Goal: Find specific page/section: Find specific page/section

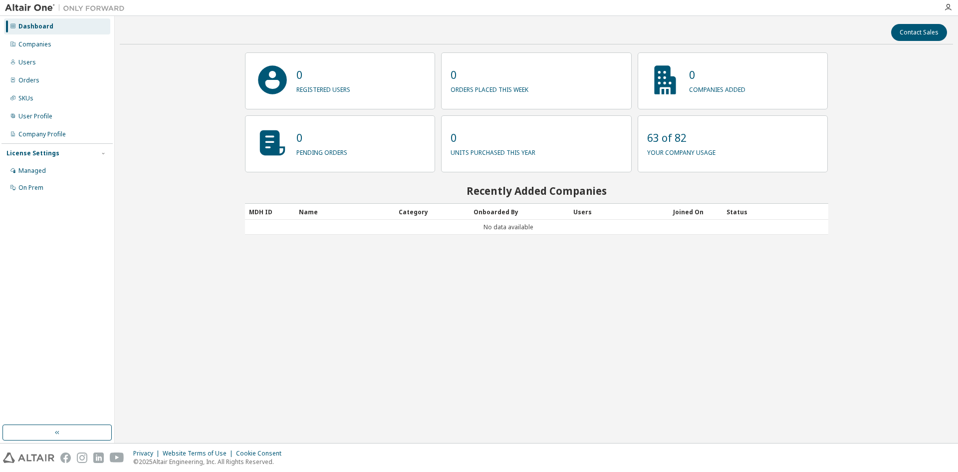
click at [238, 292] on div "Contact Sales 0 registered users 0 orders placed this week 0 companies added 0 …" at bounding box center [536, 229] width 833 height 417
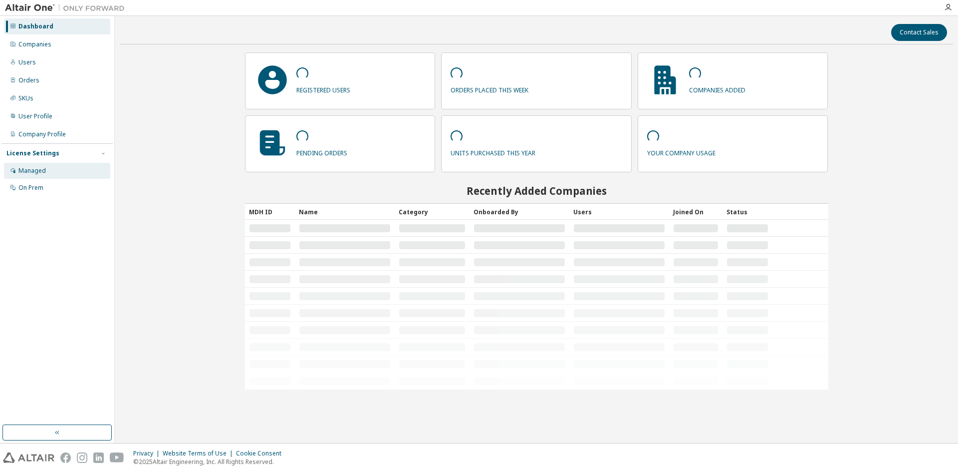
click at [27, 167] on div "Managed" at bounding box center [31, 171] width 27 height 8
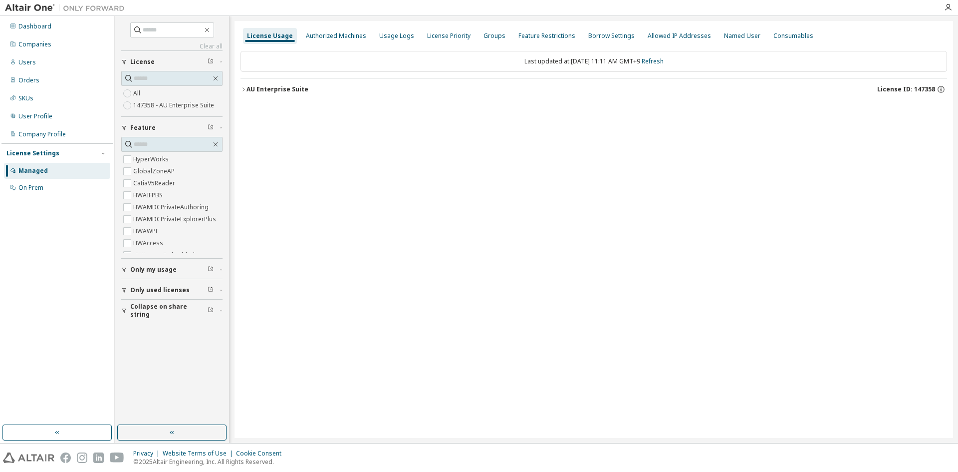
click at [245, 88] on icon "button" at bounding box center [244, 89] width 6 height 6
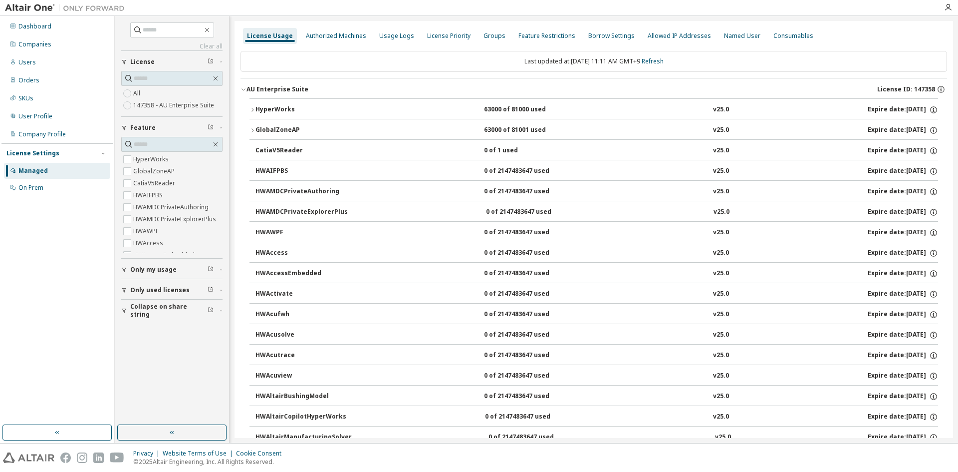
click at [256, 108] on div "HyperWorks" at bounding box center [301, 109] width 90 height 9
